Goal: Task Accomplishment & Management: Manage account settings

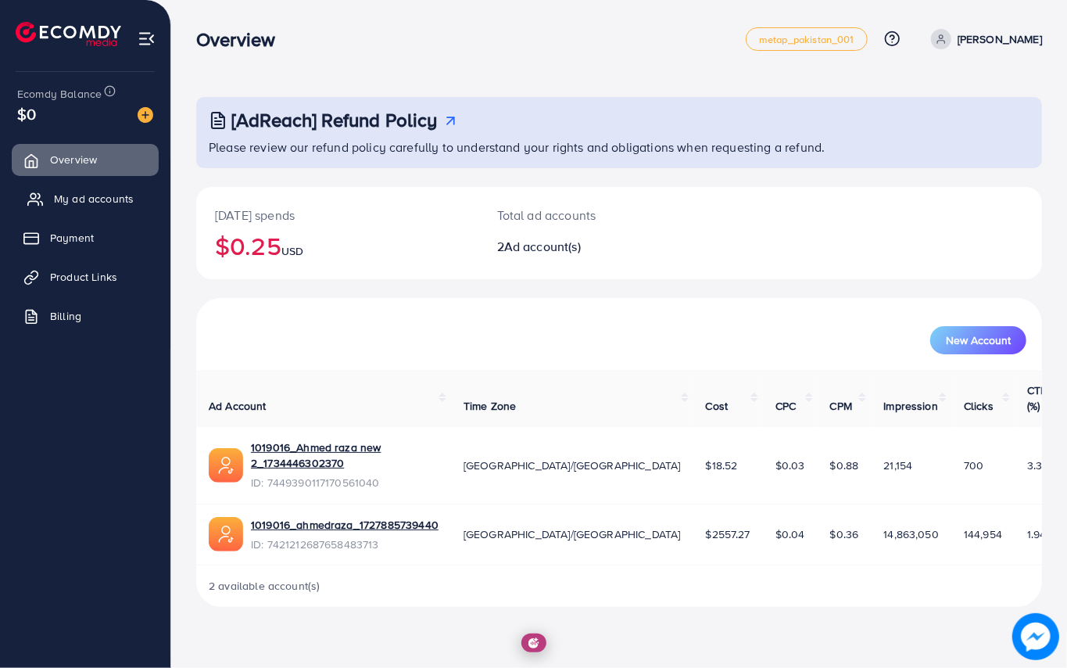
click at [113, 197] on span "My ad accounts" at bounding box center [94, 199] width 80 height 16
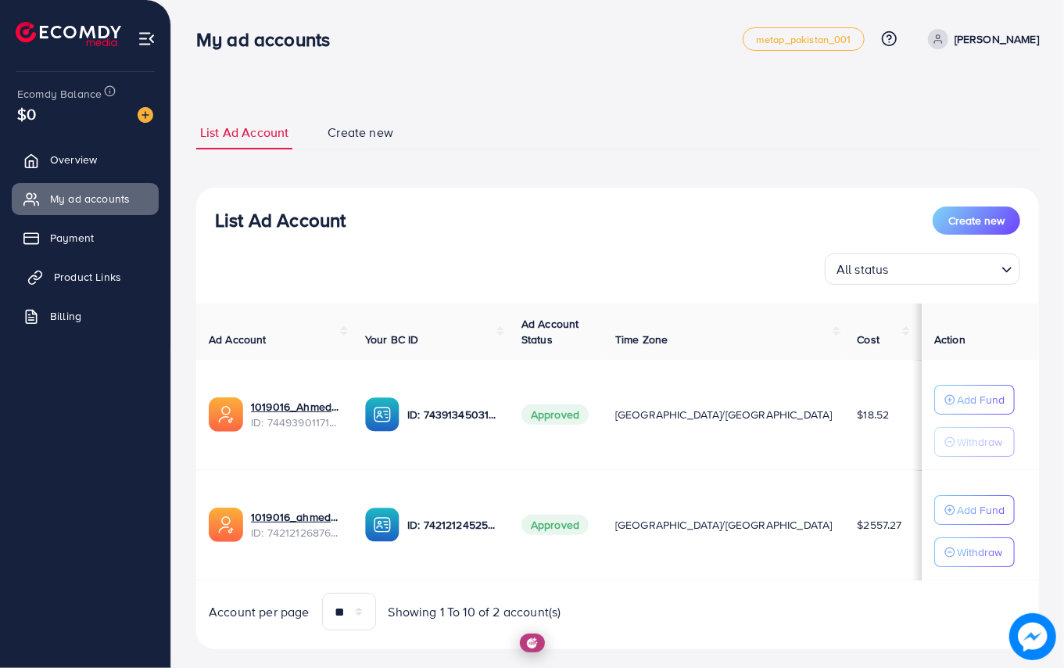
click at [94, 264] on link "Product Links" at bounding box center [85, 276] width 147 height 31
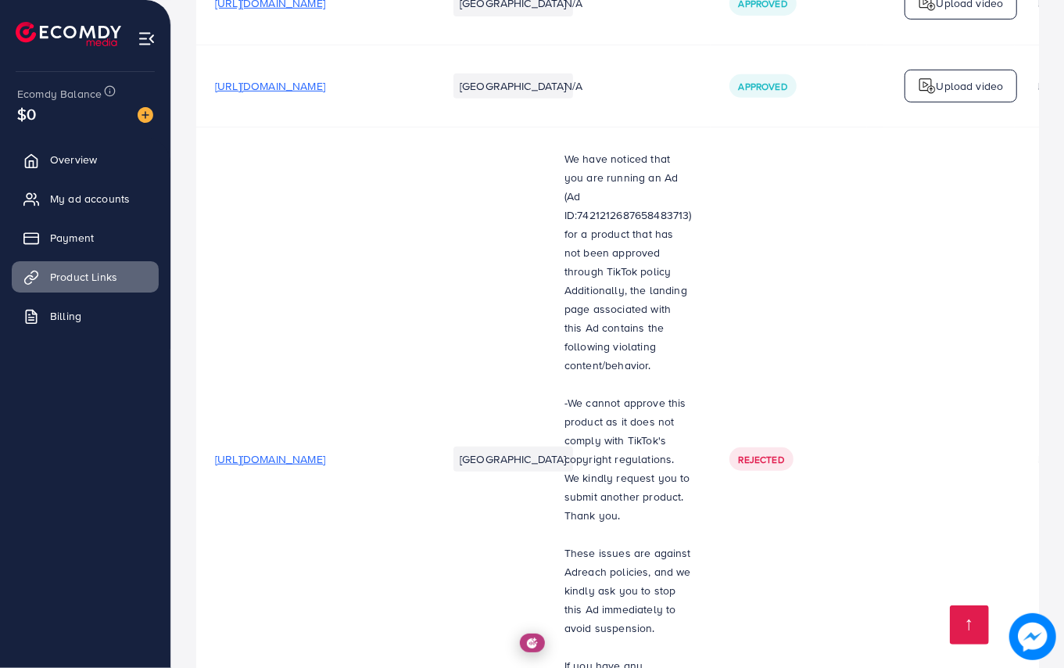
scroll to position [6935, 0]
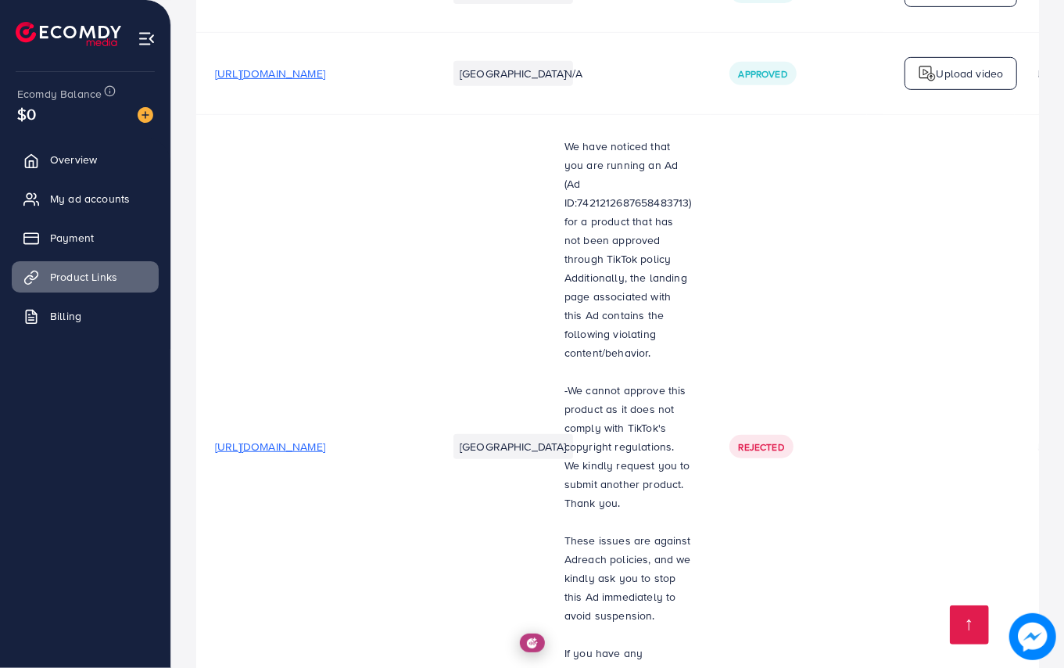
click at [325, 439] on span "[URL][DOMAIN_NAME]" at bounding box center [270, 447] width 110 height 16
click at [594, 512] on p at bounding box center [628, 521] width 127 height 19
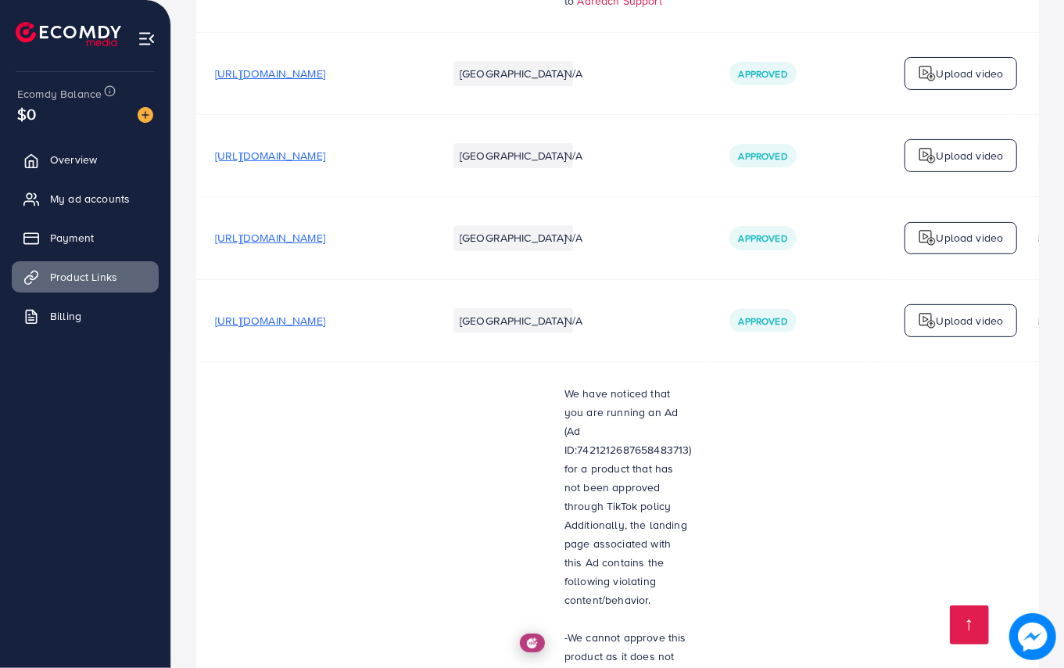
scroll to position [6601, 0]
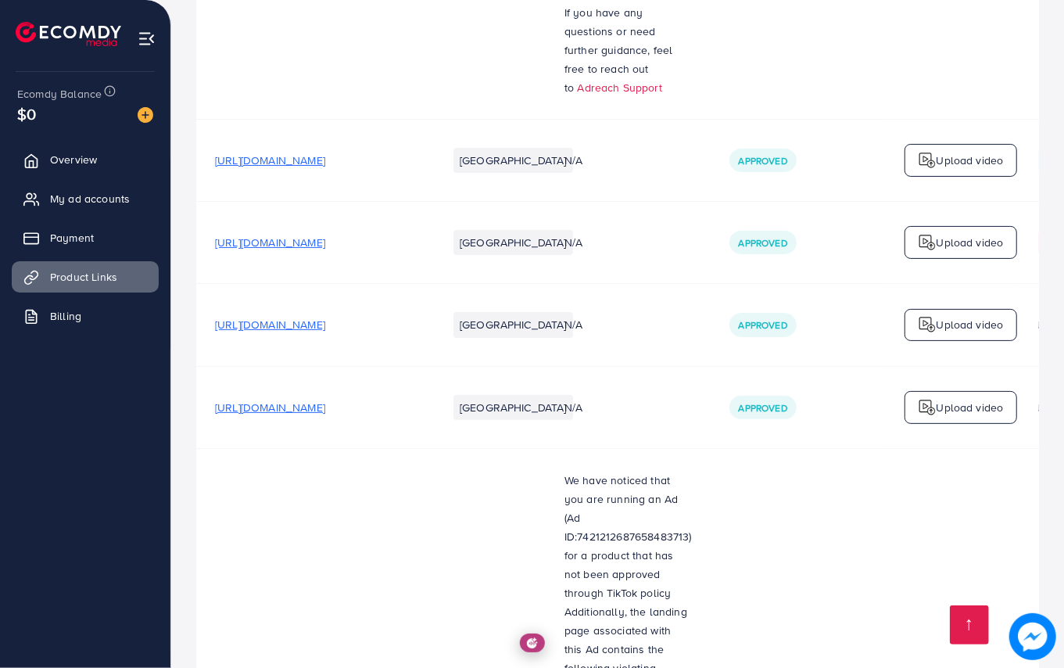
click at [325, 400] on span "[URL][DOMAIN_NAME]" at bounding box center [270, 408] width 110 height 16
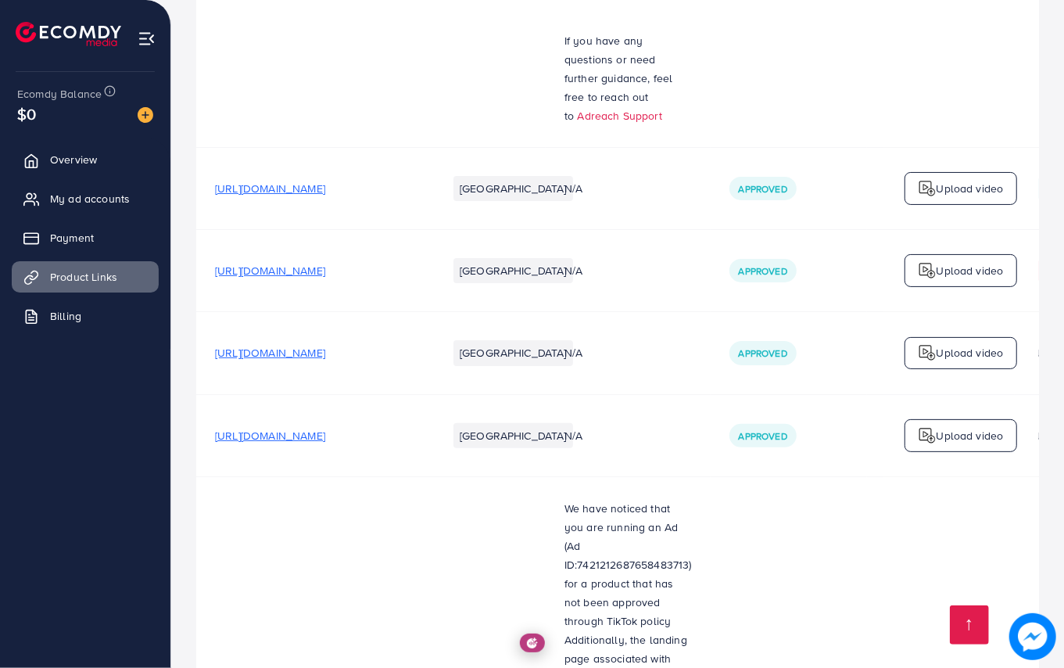
click at [622, 499] on p "We have noticed that you are running an Ad (Ad ID:7421212687658483713) for a pr…" at bounding box center [628, 611] width 127 height 225
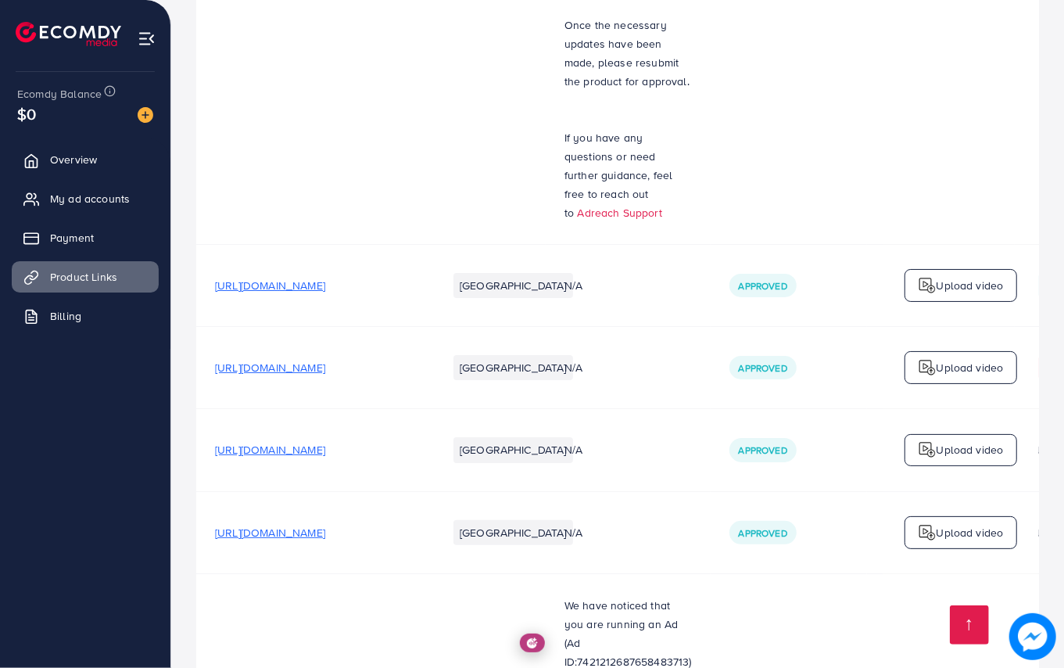
scroll to position [6435, 0]
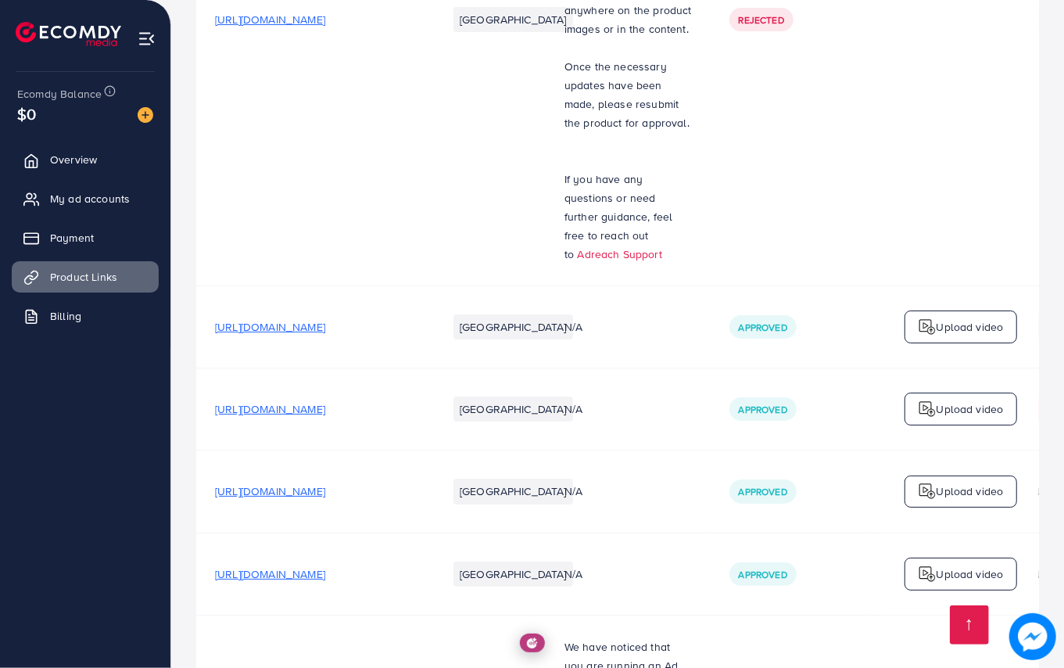
click at [325, 483] on span "[URL][DOMAIN_NAME]" at bounding box center [270, 491] width 110 height 16
